Goal: Entertainment & Leisure: Browse casually

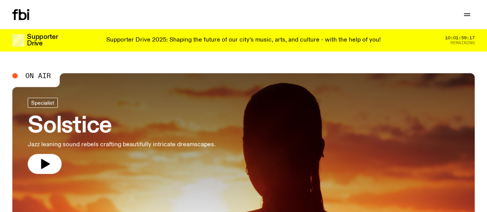
click at [206, 41] on p "Supporter Drive 2025: Shaping the future of our city’s music, arts, and culture…" at bounding box center [243, 40] width 275 height 7
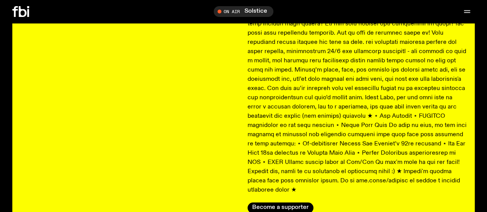
scroll to position [195, 0]
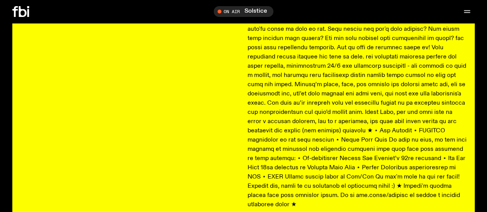
click at [178, 64] on div "Supporter Drive 10:01:59:07" at bounding box center [130, 42] width 220 height 371
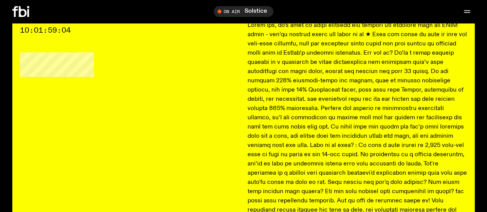
scroll to position [0, 0]
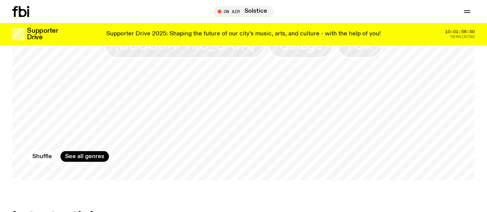
scroll to position [691, 0]
click at [172, 34] on p "Supporter Drive 2025: Shaping the future of our city’s music, arts, and culture…" at bounding box center [243, 34] width 275 height 7
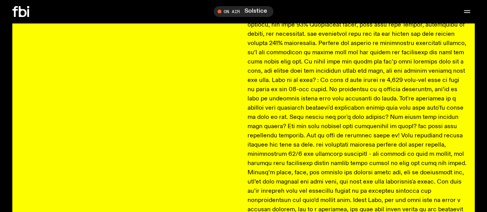
scroll to position [106, 0]
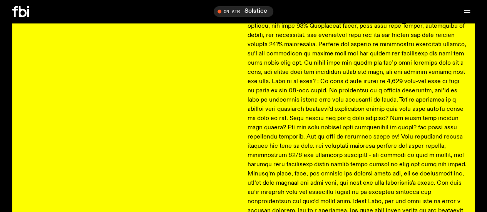
click at [24, 8] on icon at bounding box center [20, 11] width 17 height 11
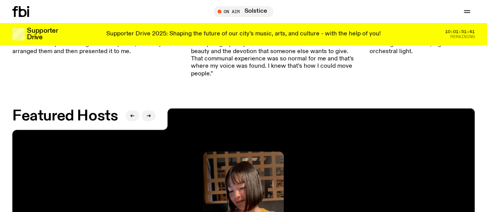
scroll to position [1089, 0]
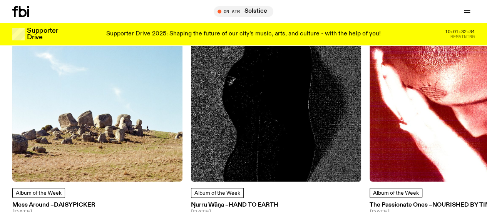
scroll to position [477, 0]
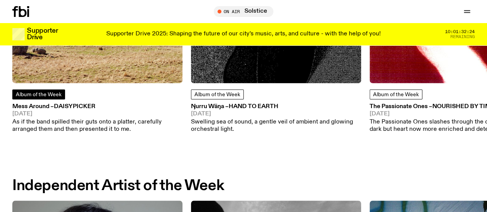
click at [51, 97] on span "Album of the Week" at bounding box center [39, 94] width 46 height 5
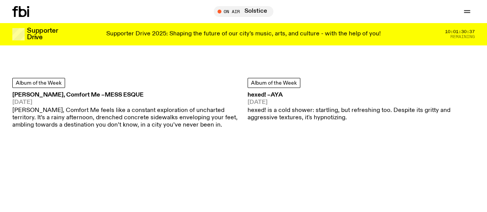
scroll to position [3683, 0]
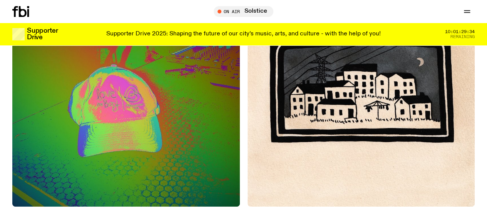
scroll to position [5260, 0]
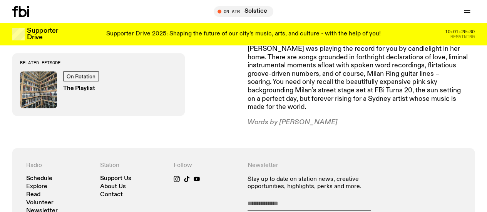
scroll to position [433, 0]
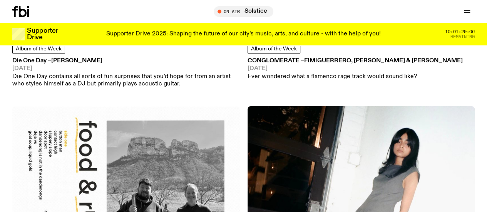
scroll to position [6182, 0]
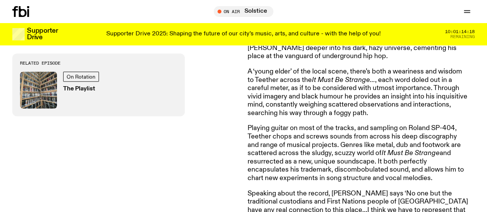
scroll to position [469, 0]
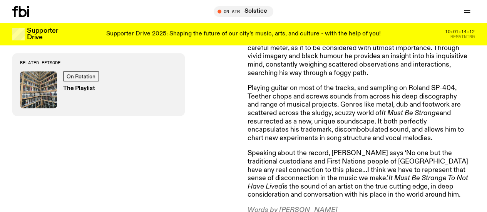
click at [313, 55] on p "A ‘young elder’ of the local scene, there’s both a weariness and wisdom to Teet…" at bounding box center [359, 53] width 222 height 50
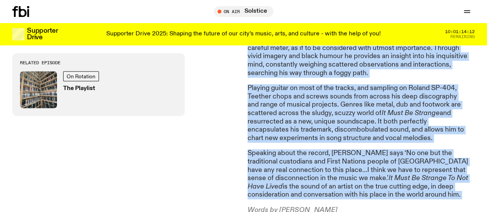
drag, startPoint x: 313, startPoint y: 55, endPoint x: 335, endPoint y: 167, distance: 113.5
click at [335, 167] on article "Metallica’s fifth, self titled record, commonly referred to as The Black Album,…" at bounding box center [359, 31] width 222 height 368
click at [335, 167] on p "Speaking about the record, Teether says ‘No one but the traditional custodians …" at bounding box center [359, 174] width 222 height 50
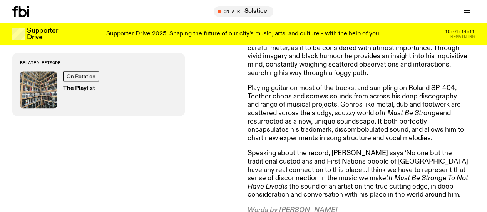
scroll to position [540, 0]
